Goal: Task Accomplishment & Management: Complete application form

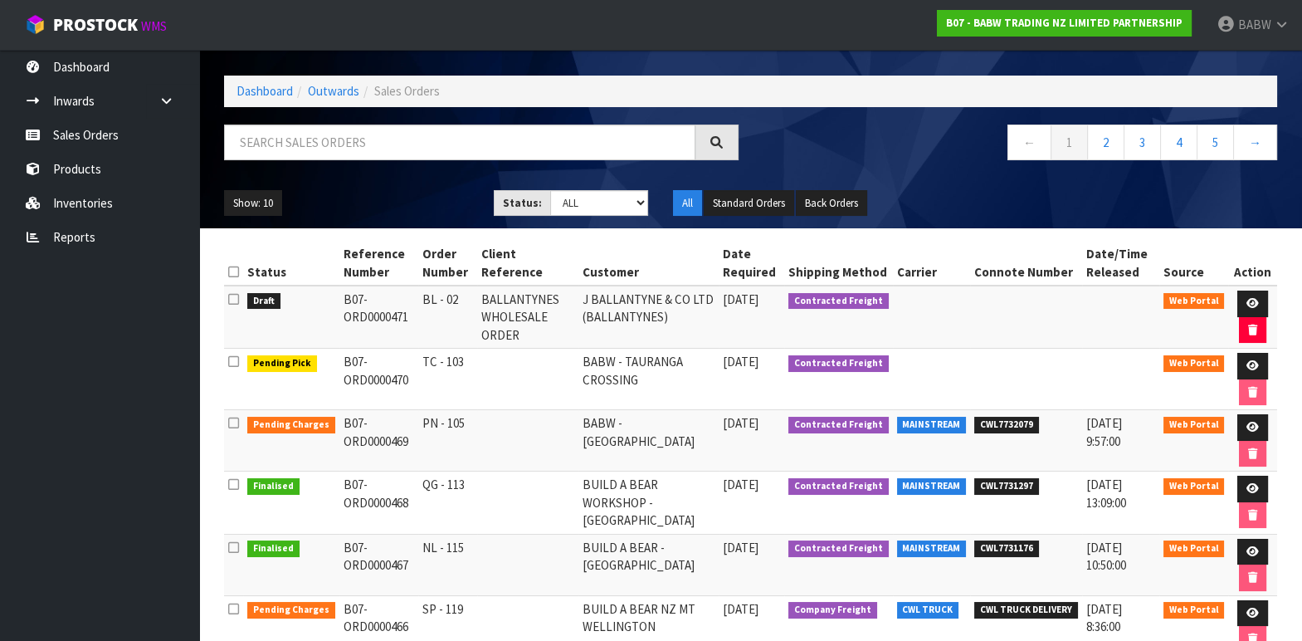
scroll to position [92, 0]
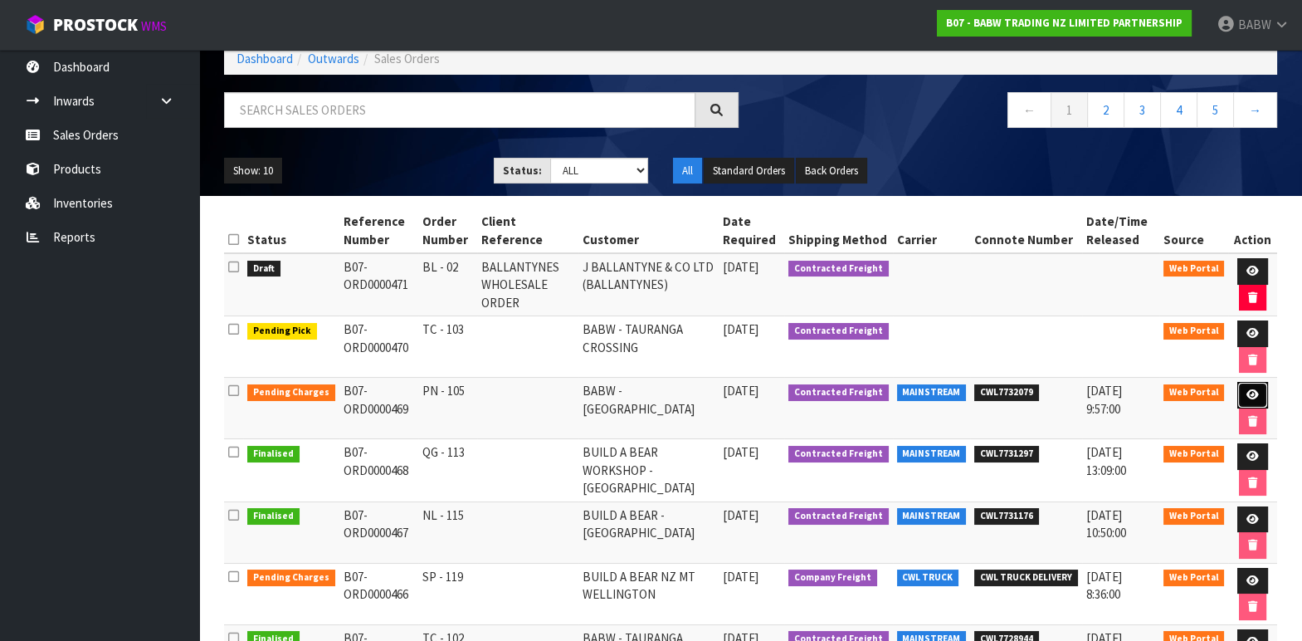
click at [1242, 390] on link at bounding box center [1252, 395] width 31 height 27
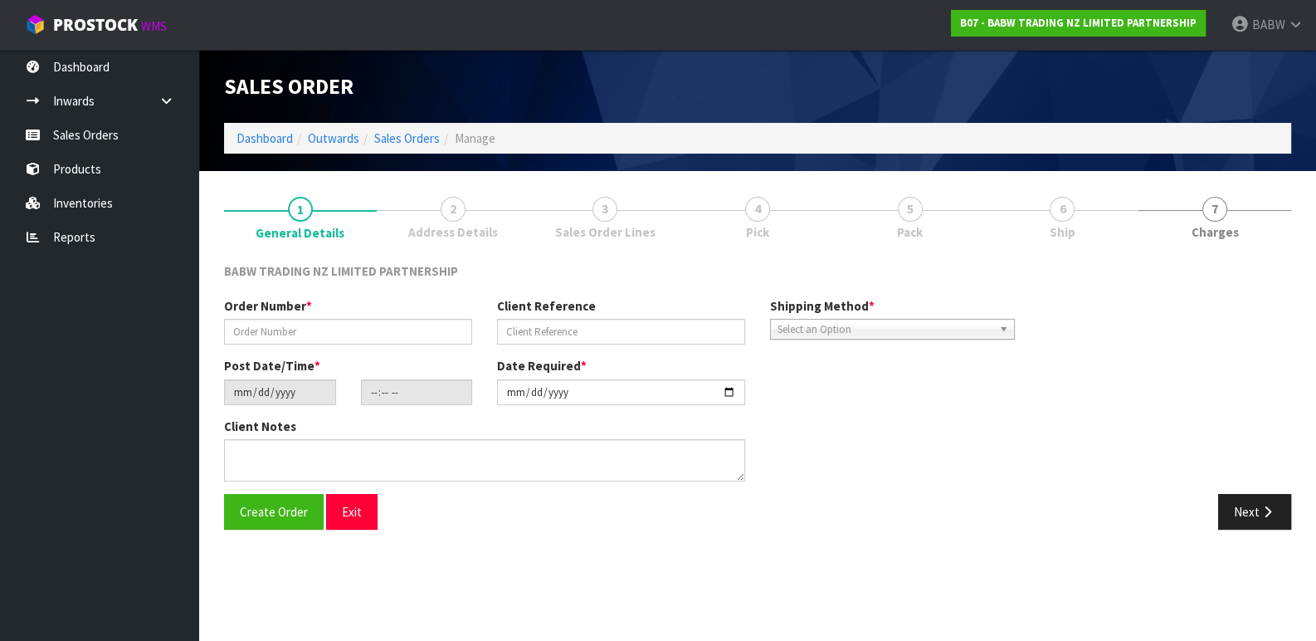
type input "PN - 105"
type input "[DATE]"
type input "14:08:00.000"
type input "[DATE]"
type textarea "CONTACT AS FOLLOWS: TE ARAWA AKURANGI [PHONE_NUMBER]"
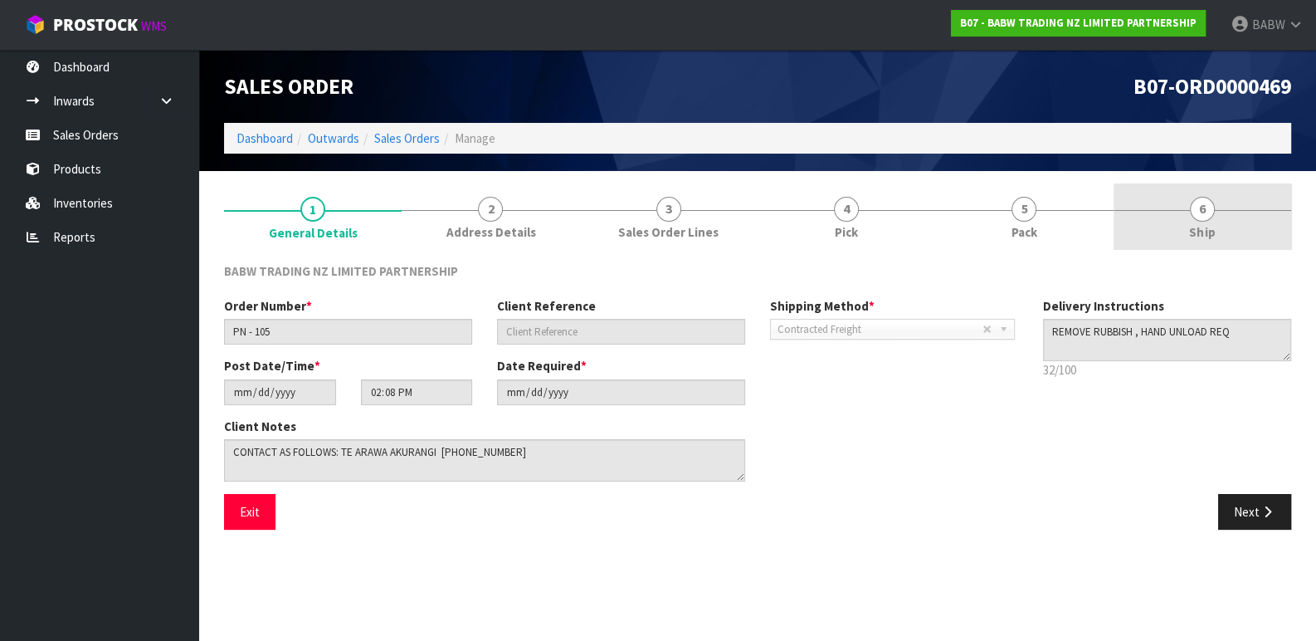
click at [1153, 203] on link "6 Ship" at bounding box center [1202, 216] width 178 height 66
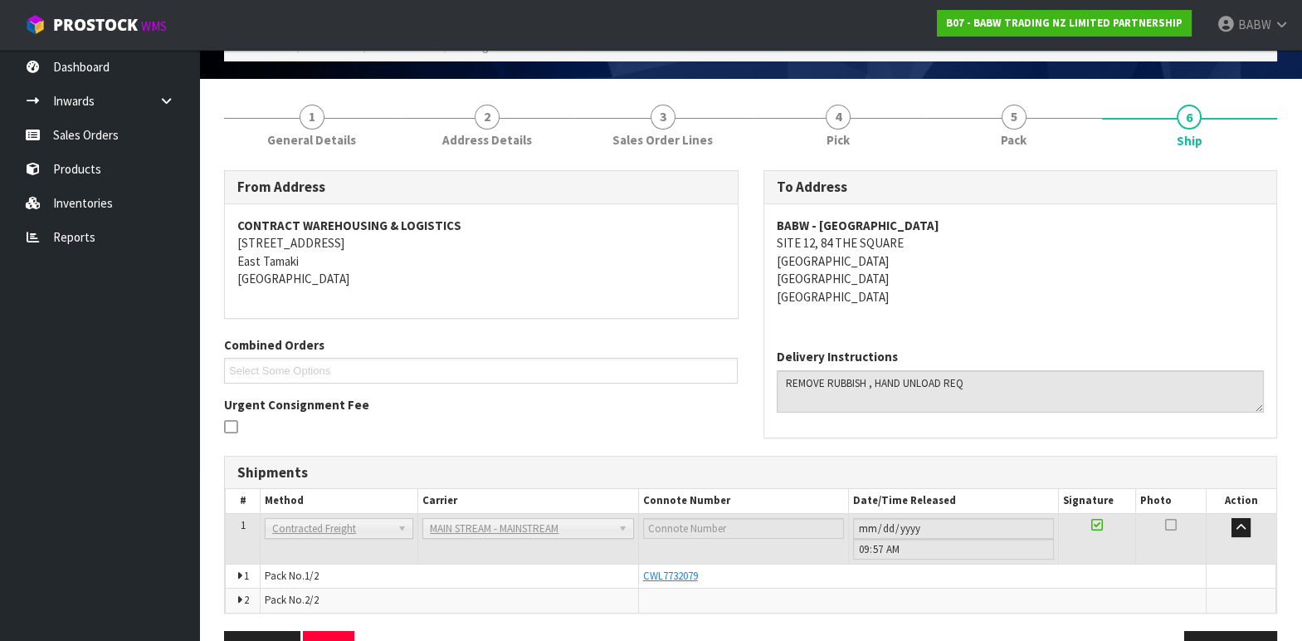
scroll to position [140, 0]
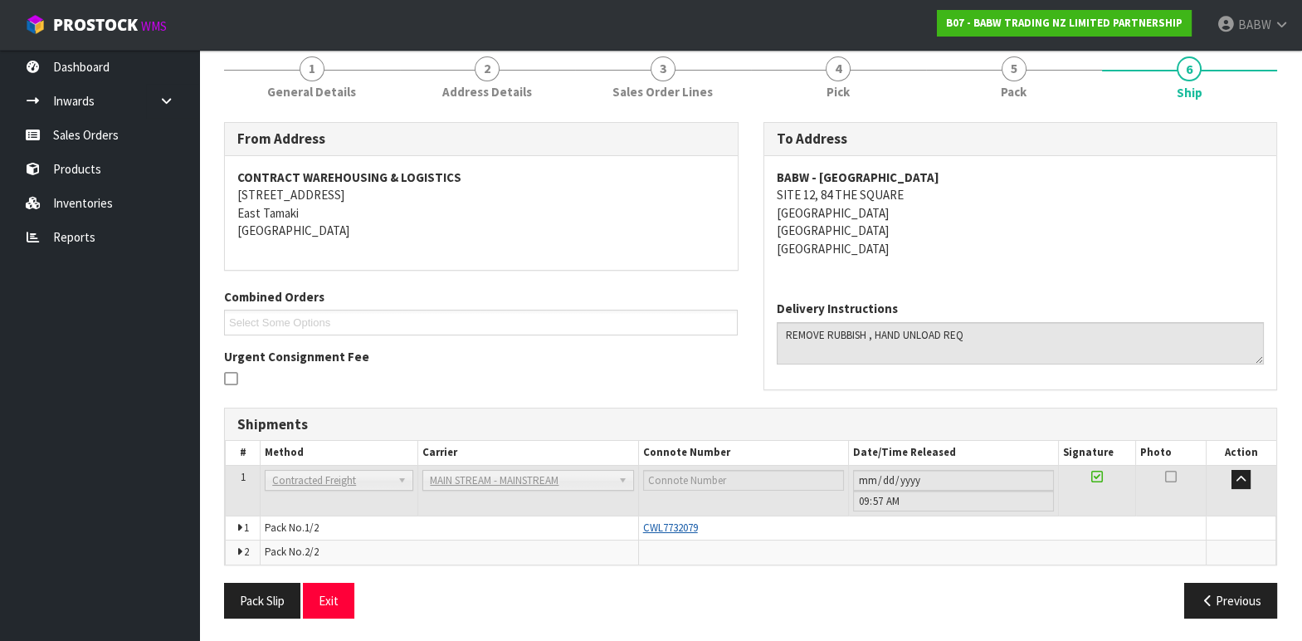
click at [670, 527] on span "CWL7732079" at bounding box center [670, 527] width 55 height 14
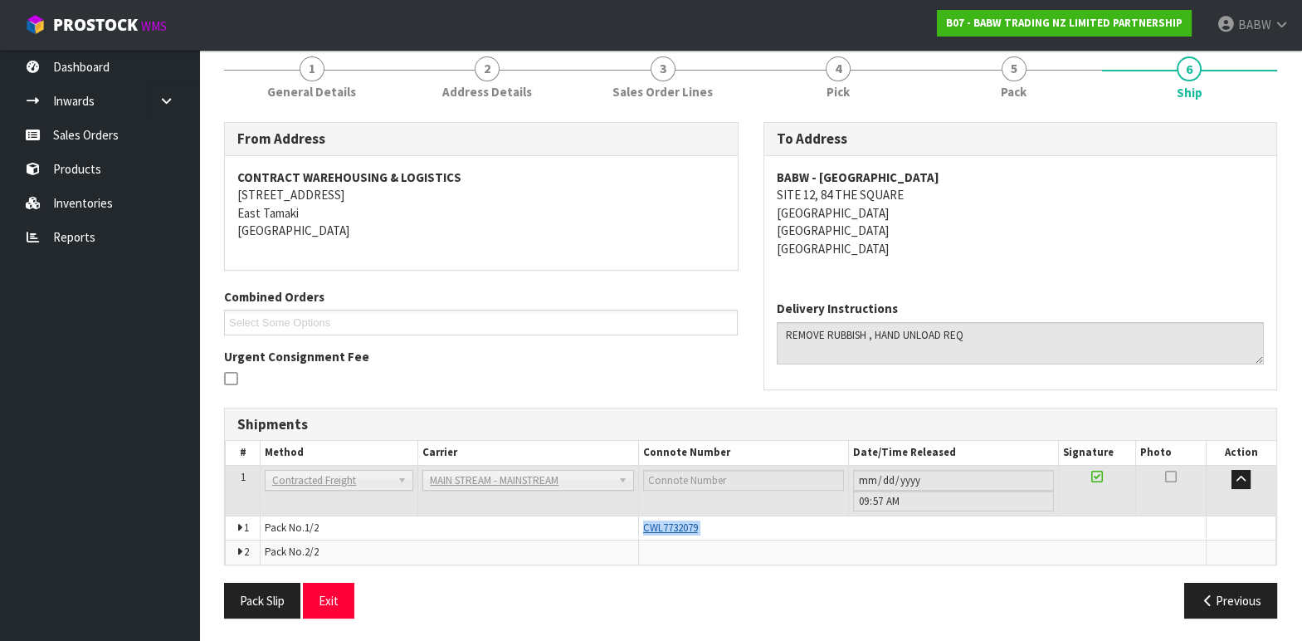
click at [670, 527] on span "CWL7732079" at bounding box center [670, 527] width 55 height 14
click at [879, 540] on td at bounding box center [921, 552] width 567 height 24
click at [240, 523] on icon at bounding box center [238, 528] width 5 height 11
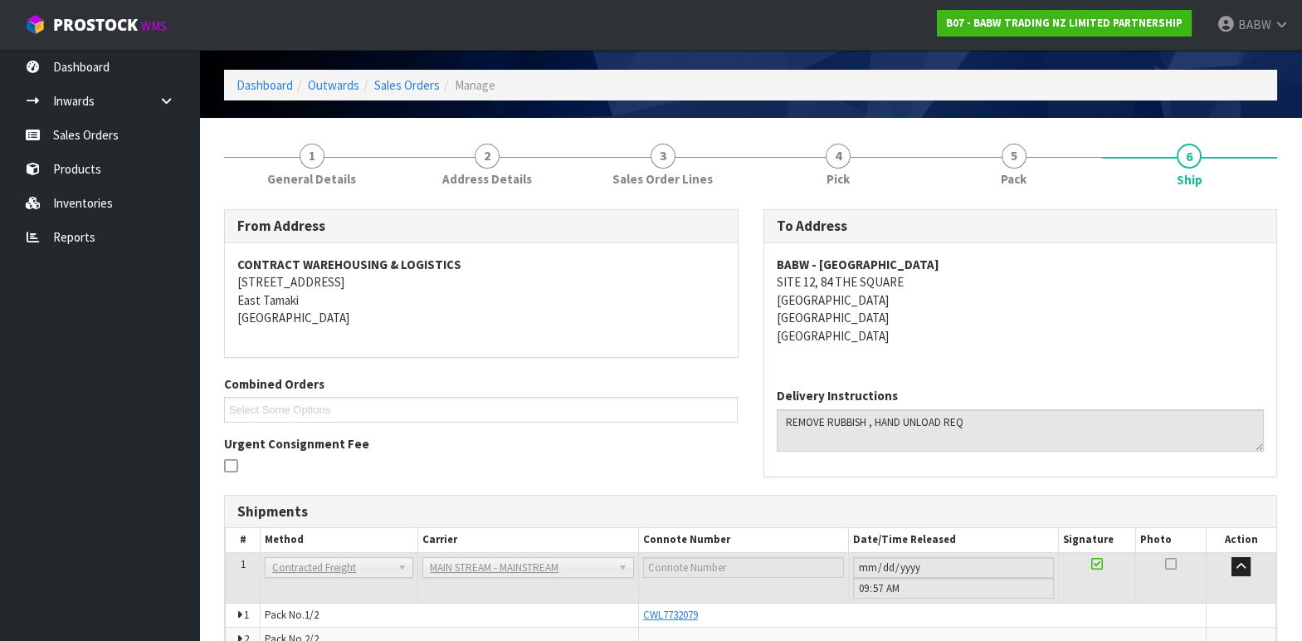
scroll to position [0, 0]
